Goal: Task Accomplishment & Management: Use online tool/utility

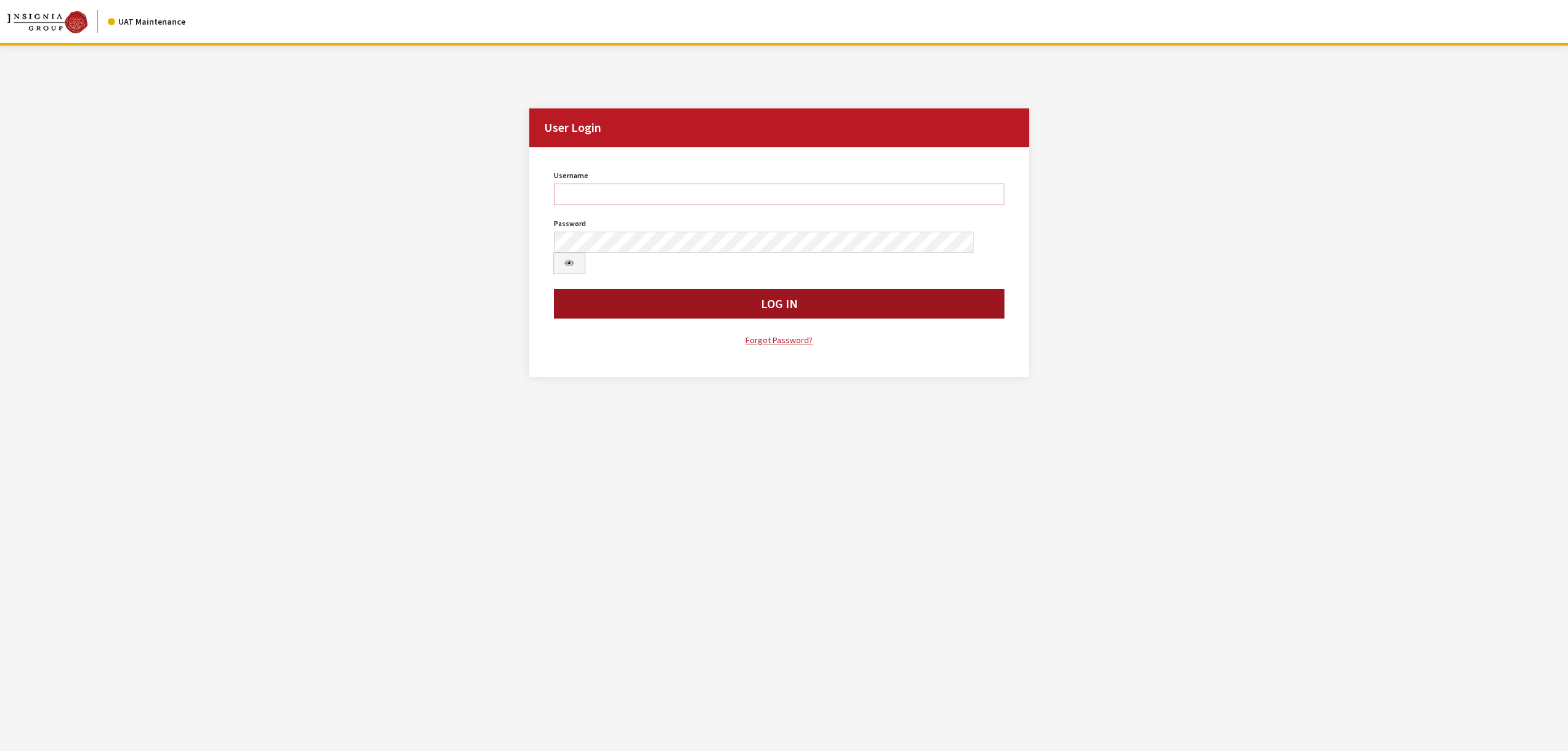
type input "jswartwout"
click at [669, 289] on button "Log In" at bounding box center [779, 304] width 450 height 29
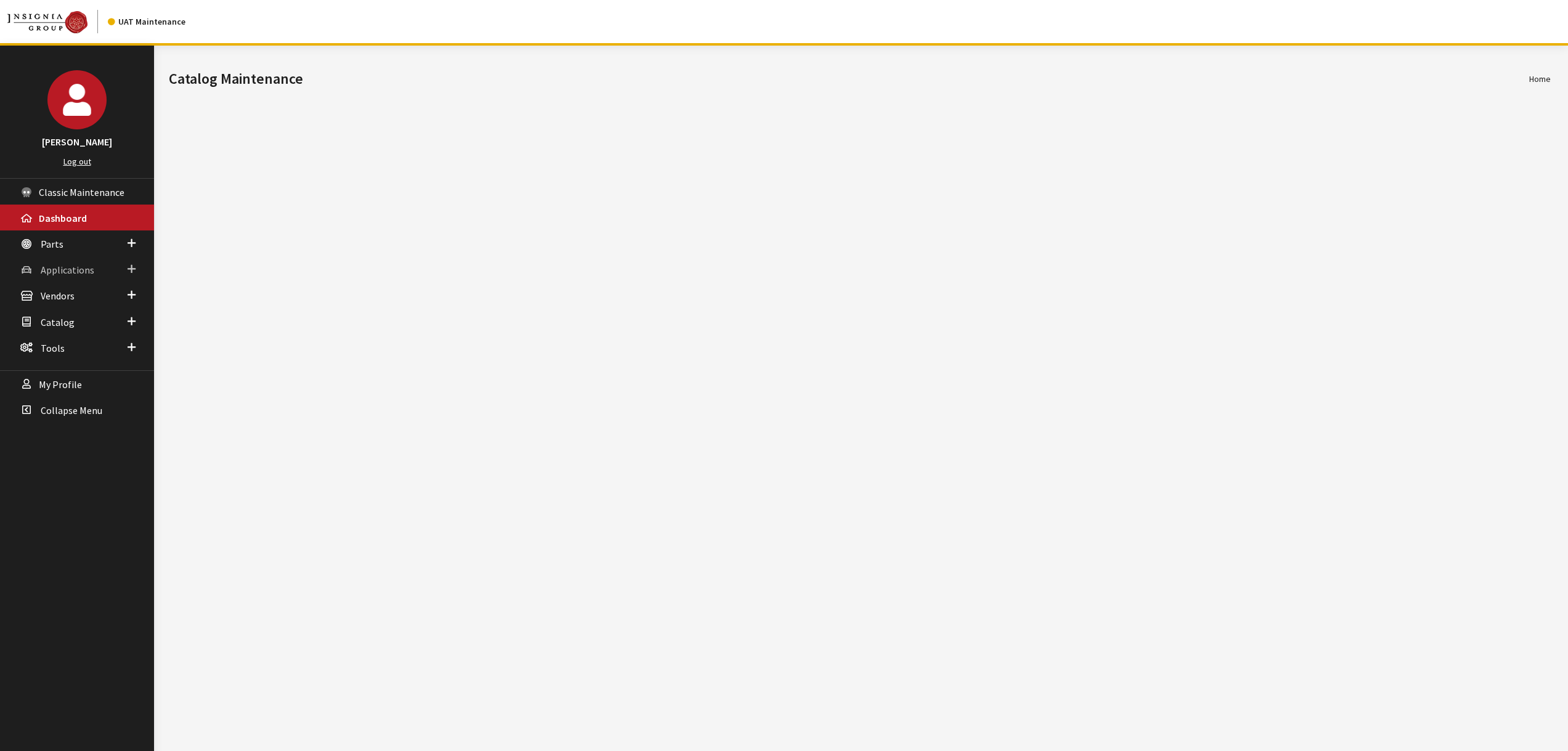
click at [70, 268] on span "Applications" at bounding box center [67, 269] width 54 height 12
click at [80, 314] on link "Application Search" at bounding box center [77, 317] width 154 height 23
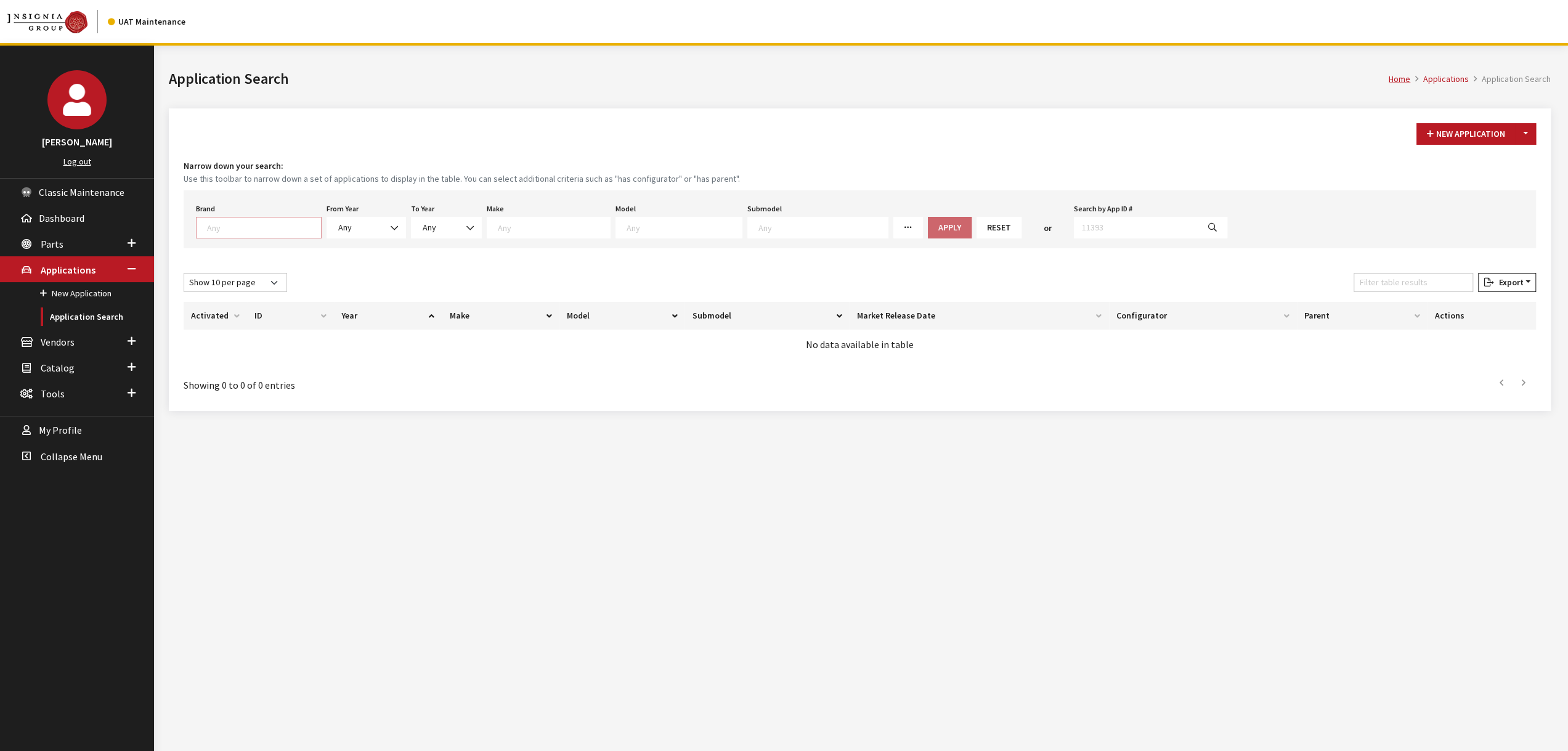
click at [261, 234] on span at bounding box center [258, 228] width 125 height 22
select select "550"
select select
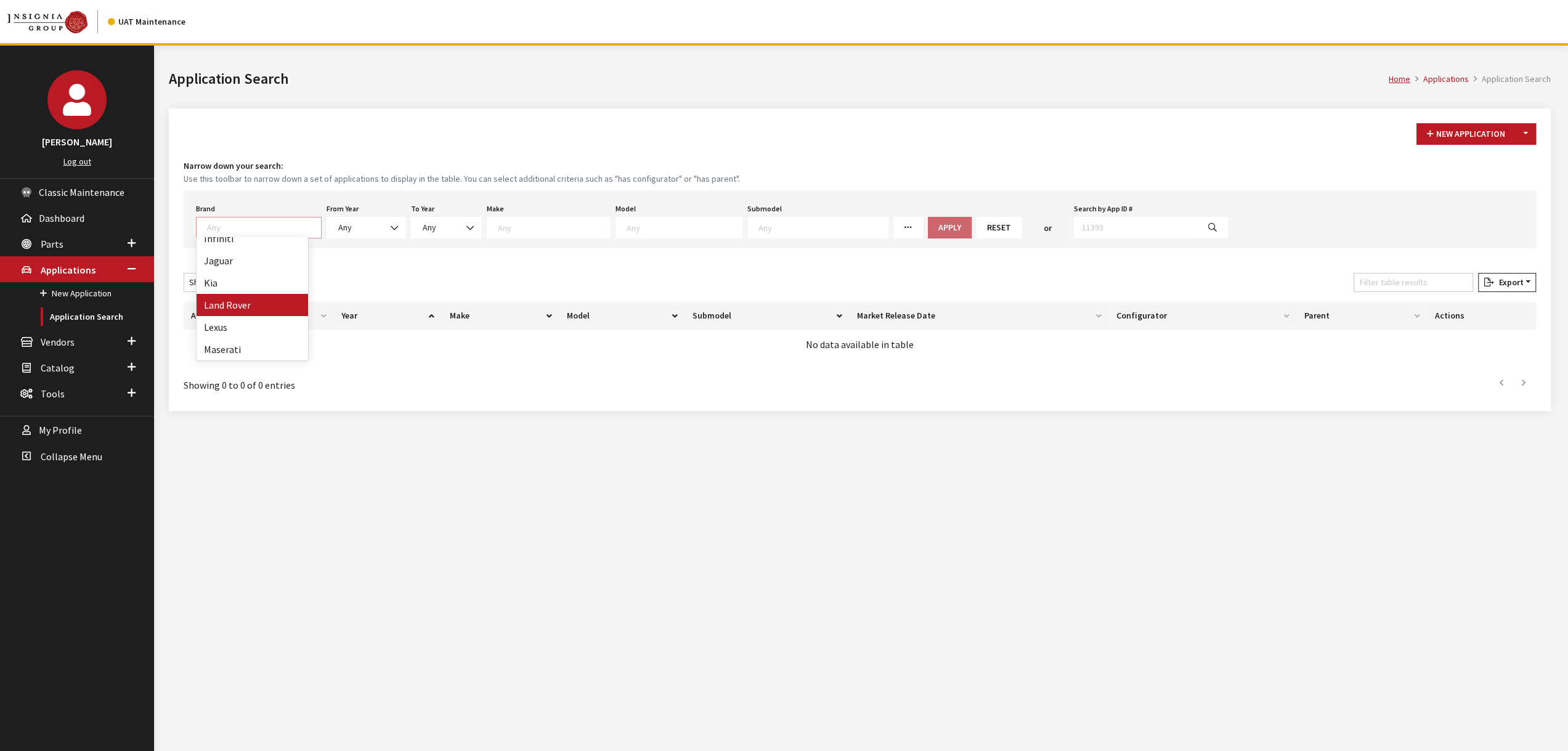
select select
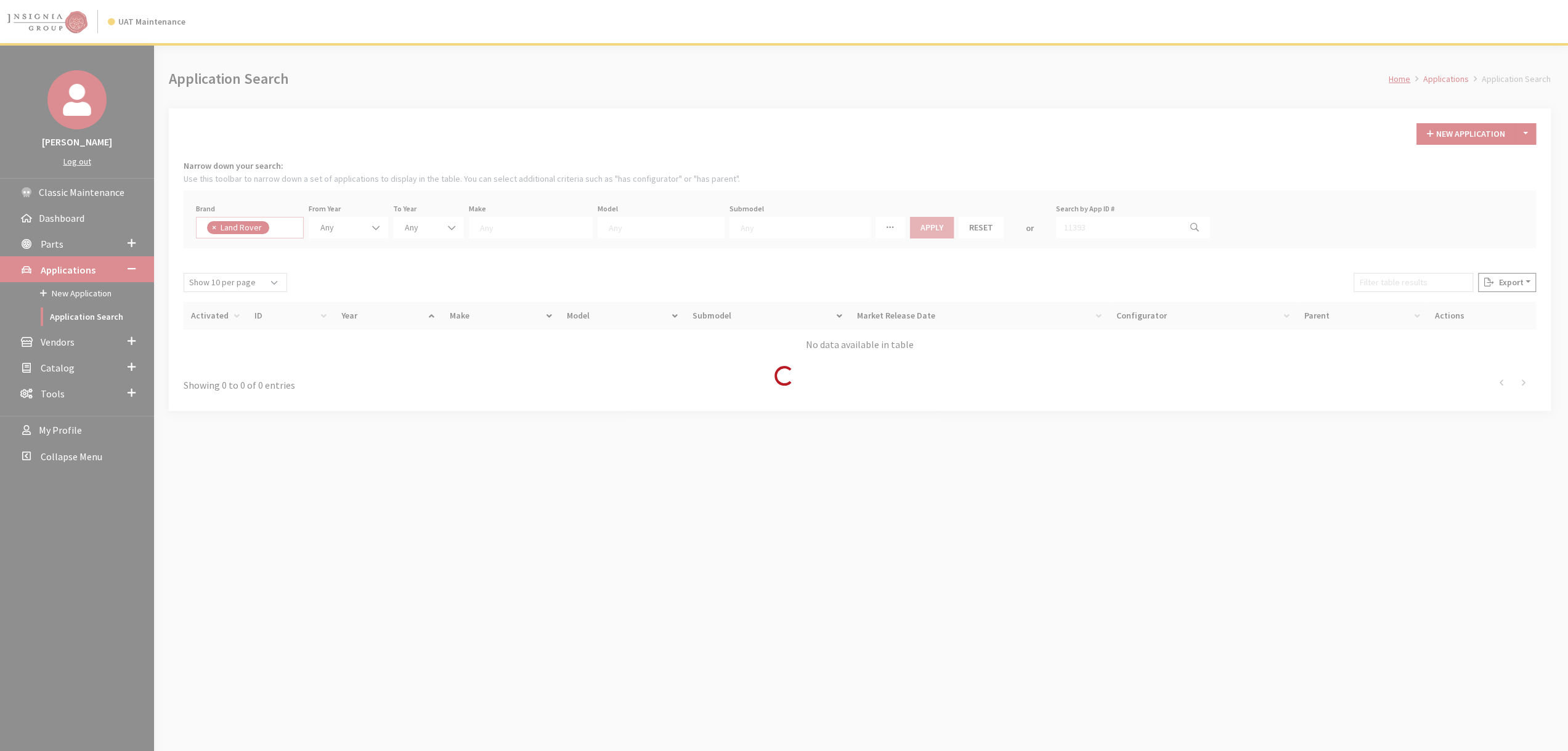
scroll to position [164, 0]
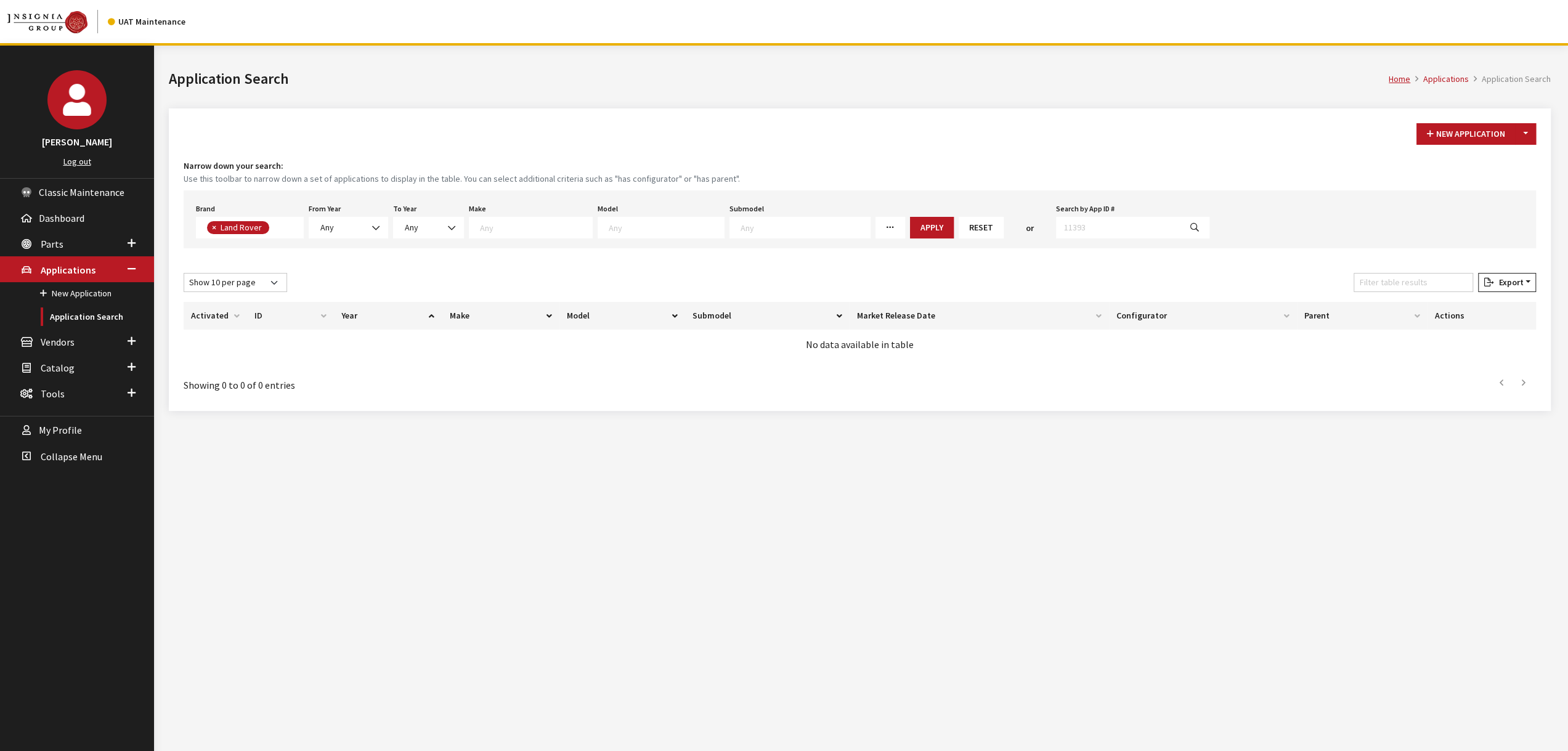
click at [350, 214] on div "From Year Any 2026 2025 2024 2023 2022 2021 2020 2019 2018 2017 2016 Any" at bounding box center [348, 220] width 84 height 38
click at [350, 226] on span "Any" at bounding box center [348, 228] width 63 height 13
select select "2026"
select select
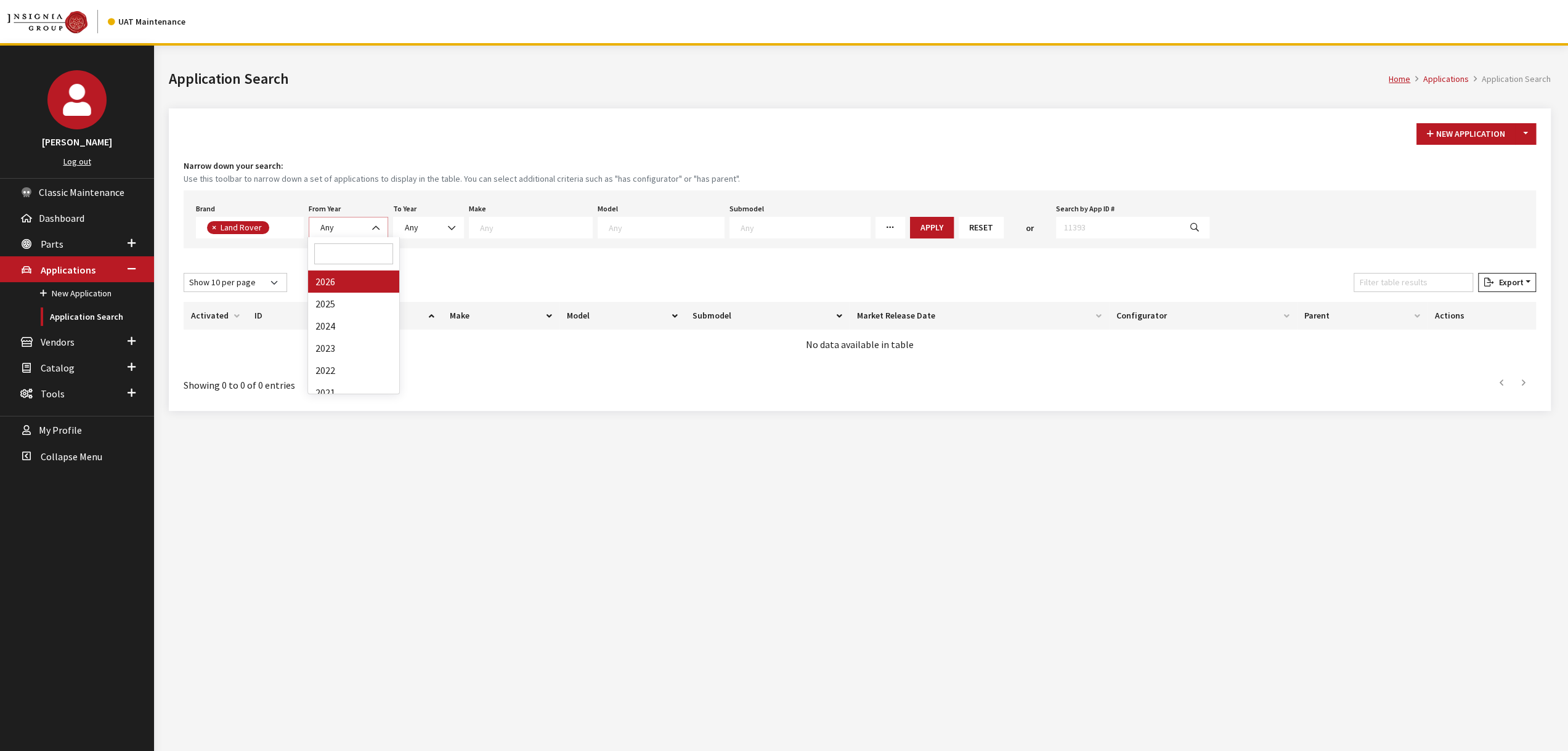
select select
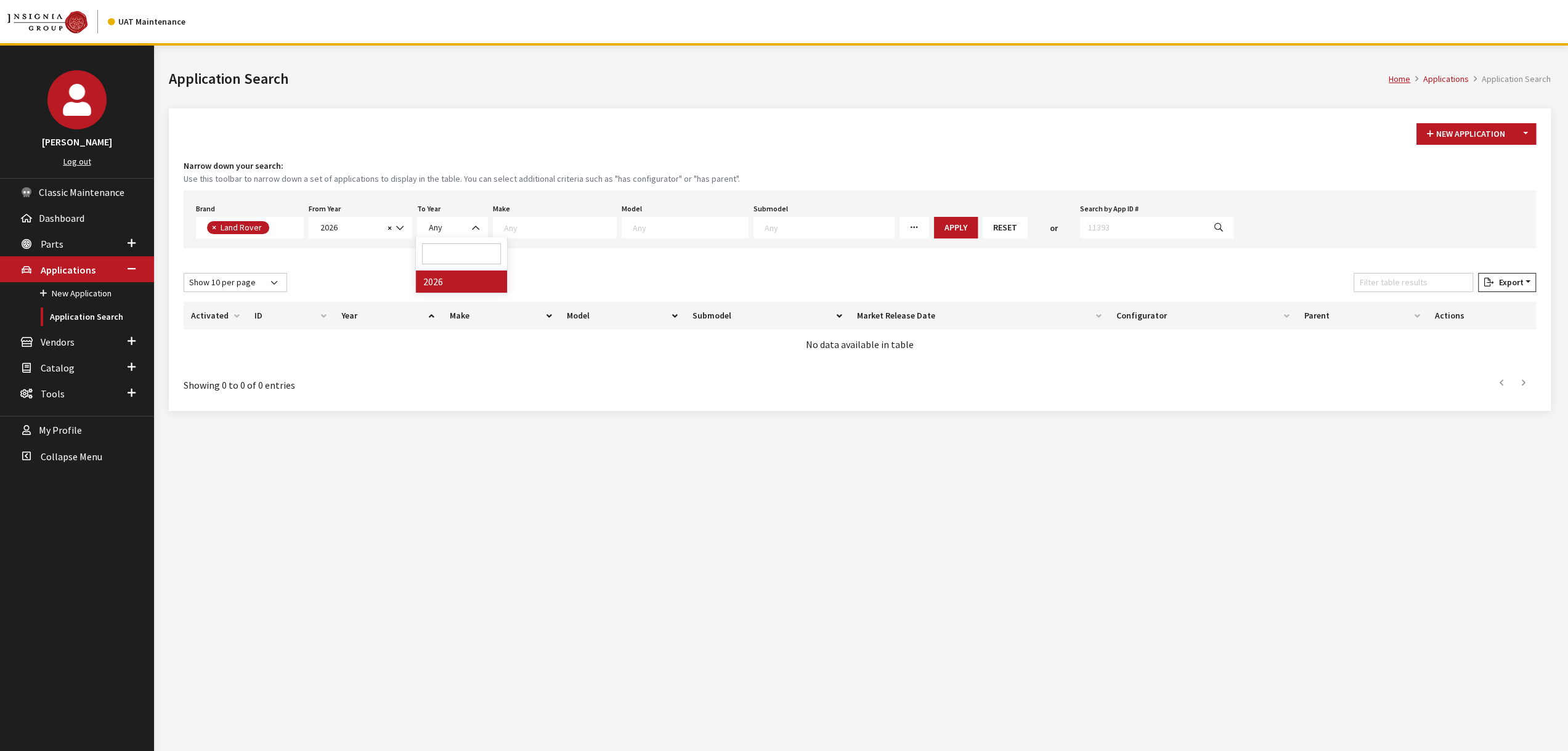
click at [458, 235] on span "Any" at bounding box center [452, 228] width 70 height 22
click at [540, 236] on span at bounding box center [554, 228] width 124 height 22
select select "65"
select select
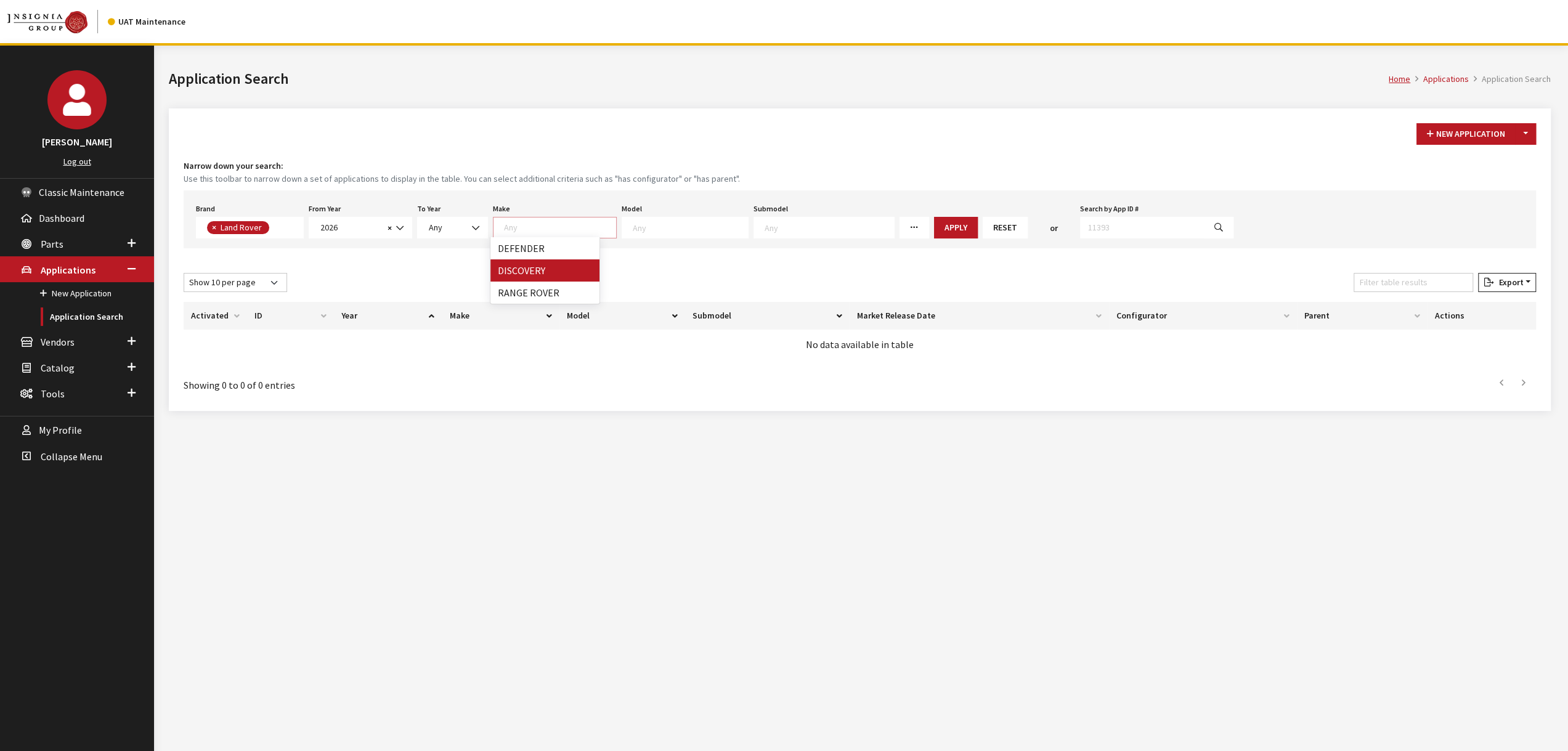
select select
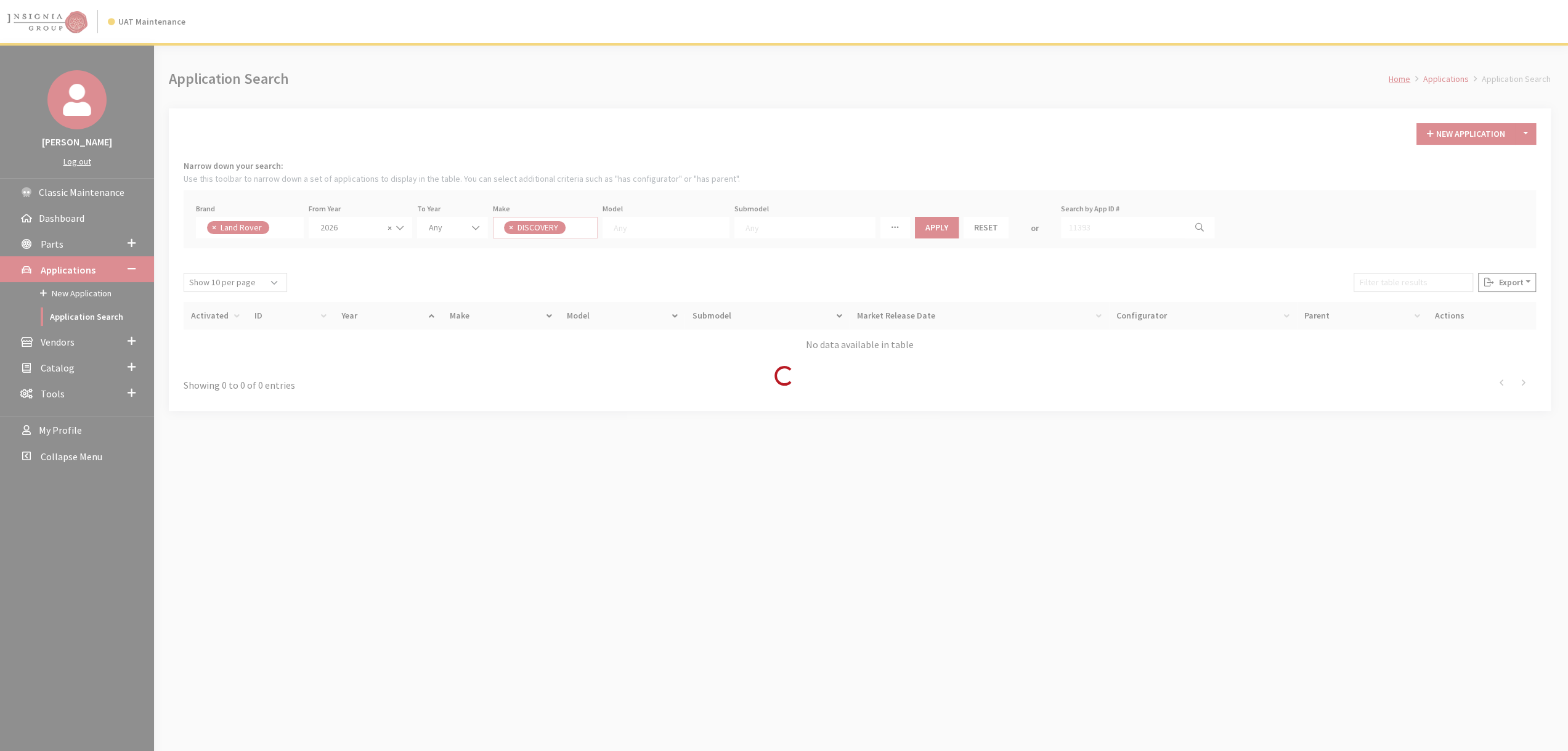
scroll to position [0, 0]
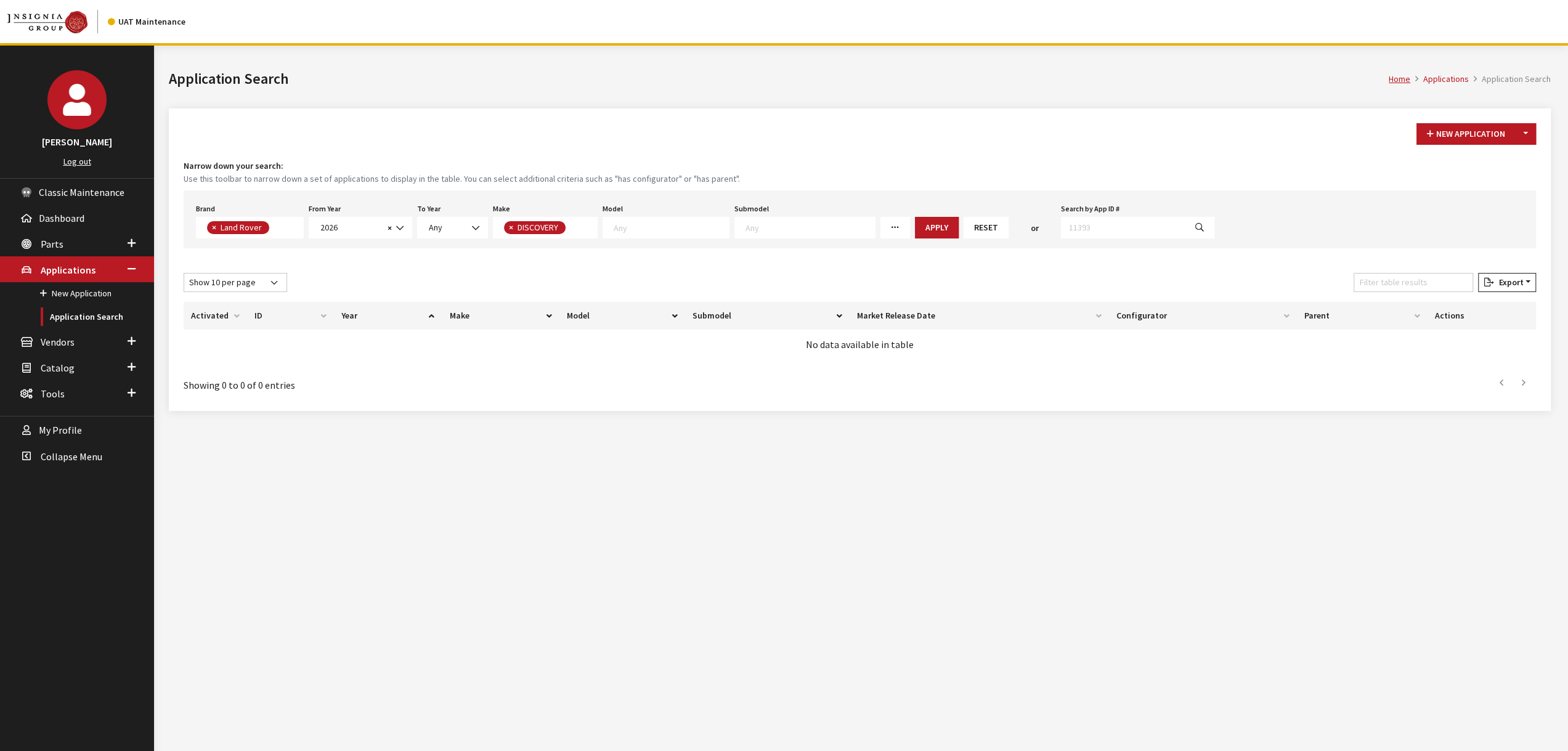
click at [662, 231] on textarea "Search" at bounding box center [671, 227] width 115 height 11
click at [715, 182] on small "Use this toolbar to narrow down a set of applications to display in the table. …" at bounding box center [860, 179] width 1352 height 13
click at [914, 220] on button "Apply" at bounding box center [936, 228] width 44 height 22
